Goal: Task Accomplishment & Management: Use online tool/utility

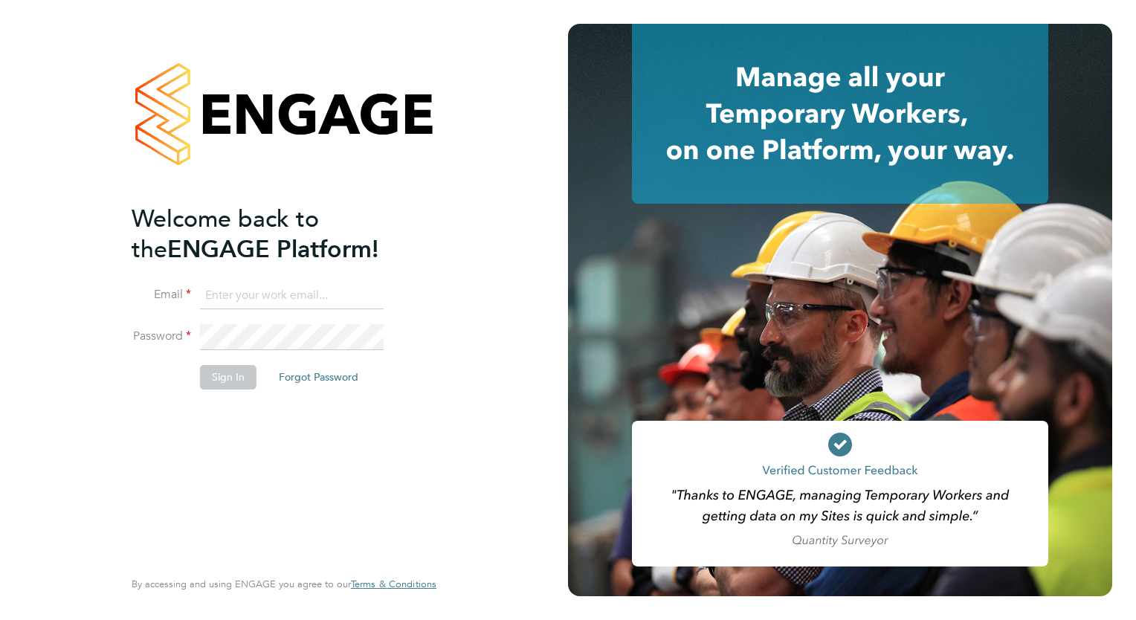
type input "millie.simmons@berryrecruitment.co.uk"
click at [228, 387] on button "Sign In" at bounding box center [228, 377] width 56 height 24
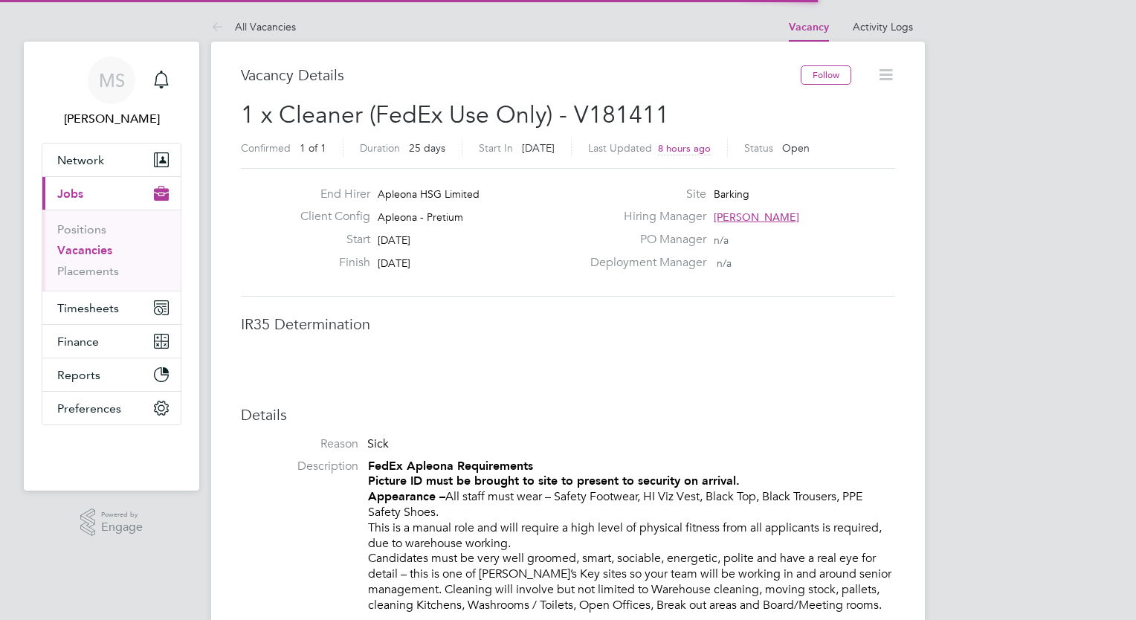
scroll to position [44, 104]
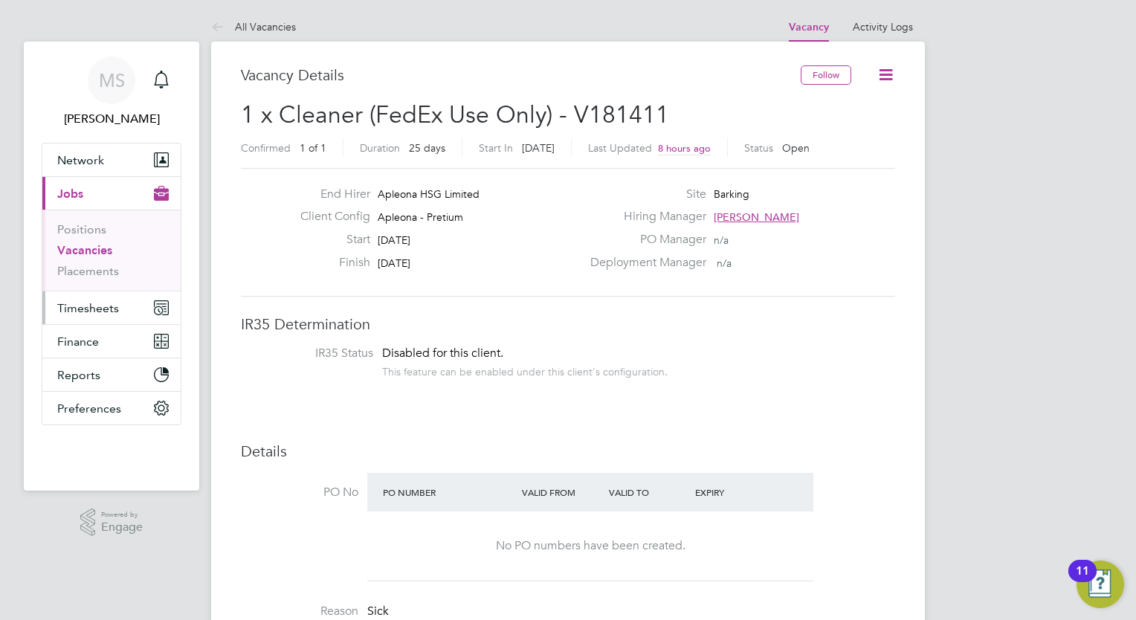
click at [107, 301] on span "Timesheets" at bounding box center [88, 308] width 62 height 14
click at [92, 311] on span "Timesheets" at bounding box center [88, 308] width 62 height 14
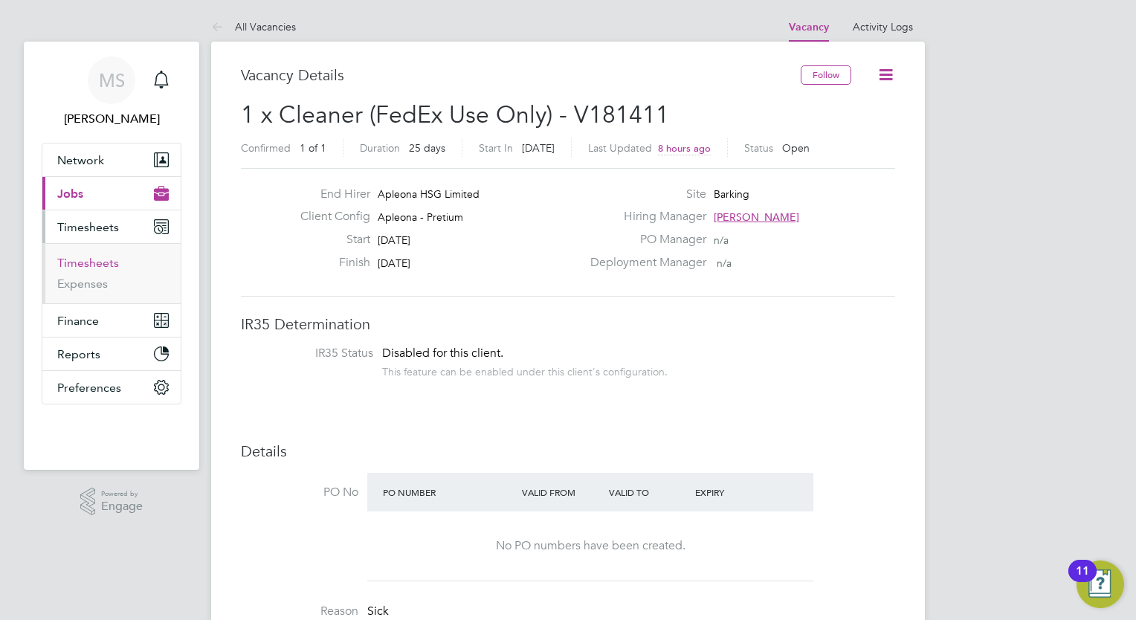
click at [110, 260] on link "Timesheets" at bounding box center [88, 263] width 62 height 14
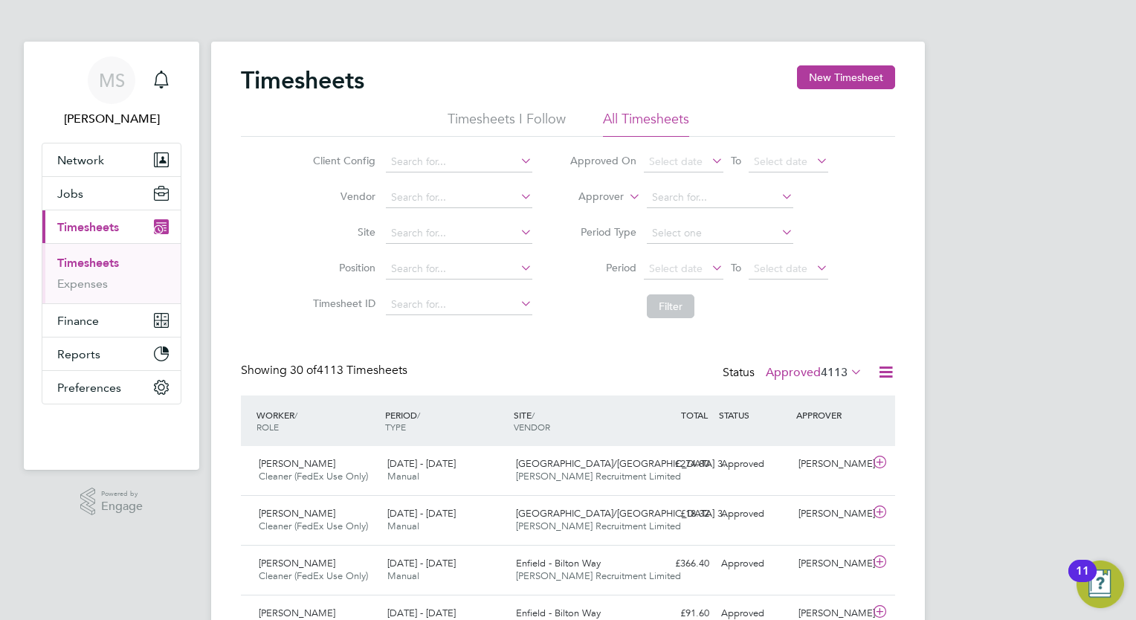
click at [837, 464] on div "[PERSON_NAME]" at bounding box center [830, 464] width 77 height 25
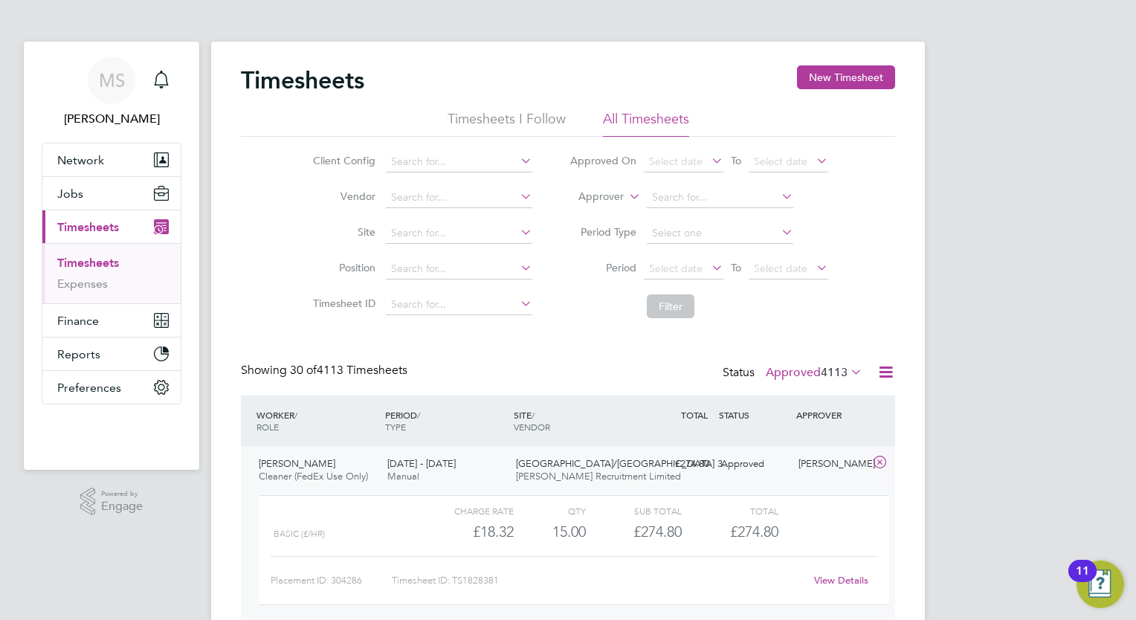
drag, startPoint x: 1083, startPoint y: 187, endPoint x: 1050, endPoint y: 239, distance: 62.1
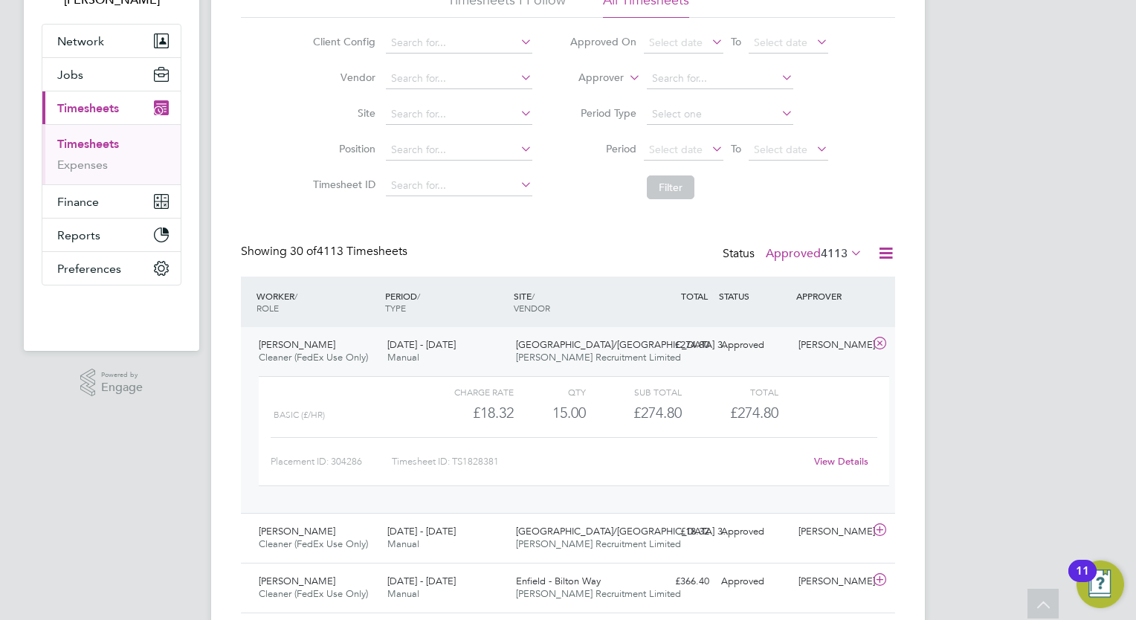
click at [854, 456] on link "View Details" at bounding box center [841, 461] width 54 height 13
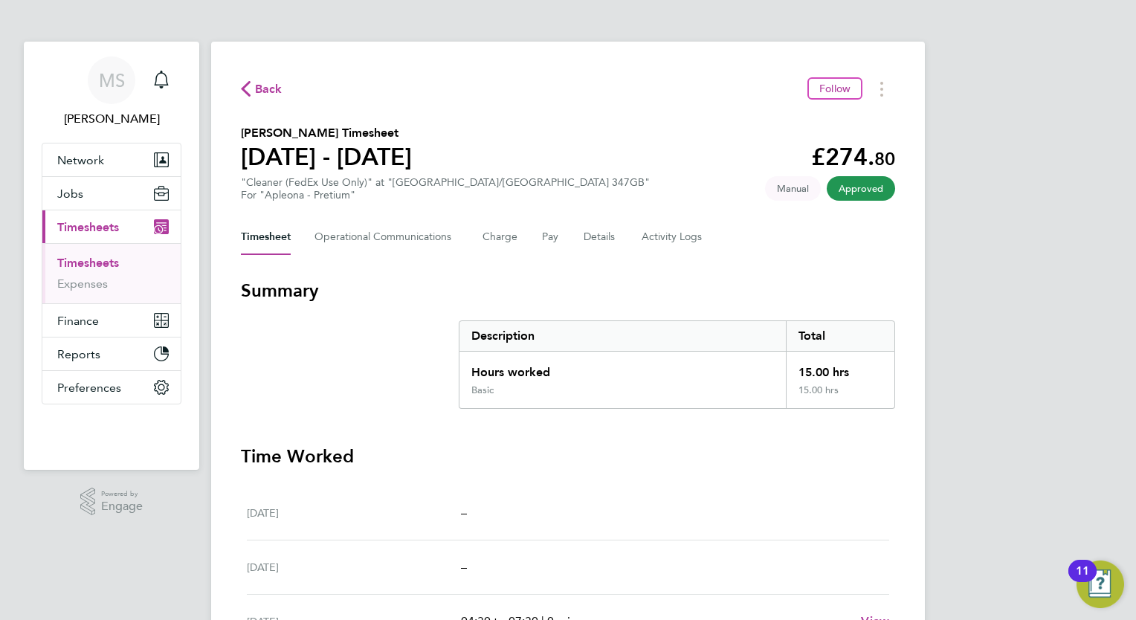
click at [854, 456] on h3 "Time Worked" at bounding box center [568, 457] width 654 height 24
click at [577, 174] on section "Elvis Ugbekile's Timesheet 20 - 26 Sept 2025 £274. 80 "Cleaner (FedEx Use Only)…" at bounding box center [568, 162] width 654 height 77
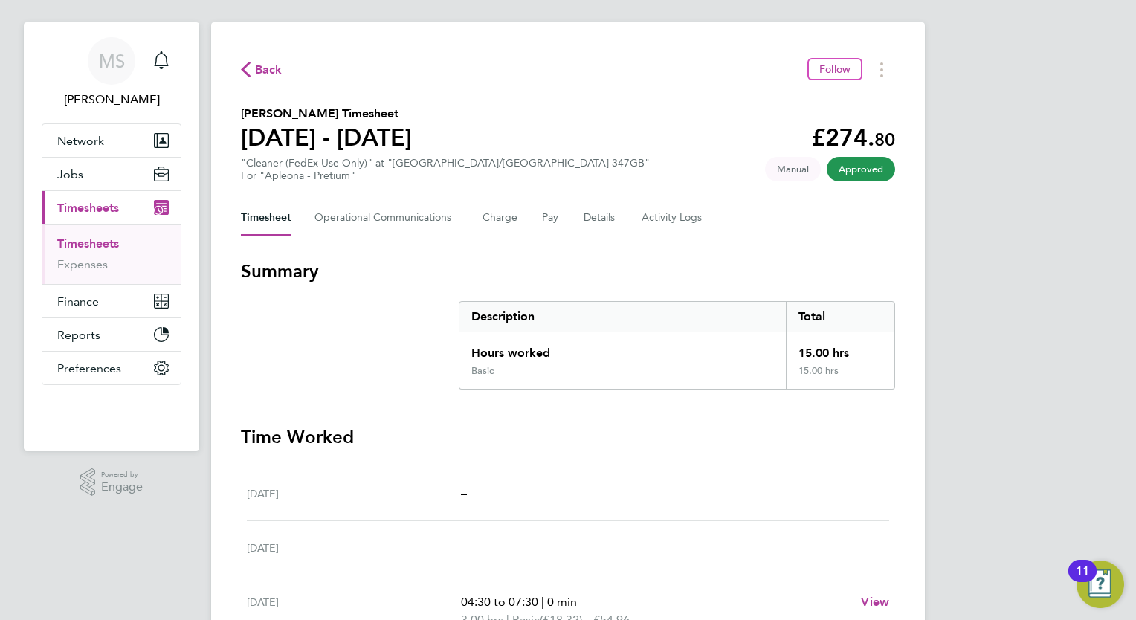
scroll to position [17, 0]
